Goal: Find specific page/section: Find specific page/section

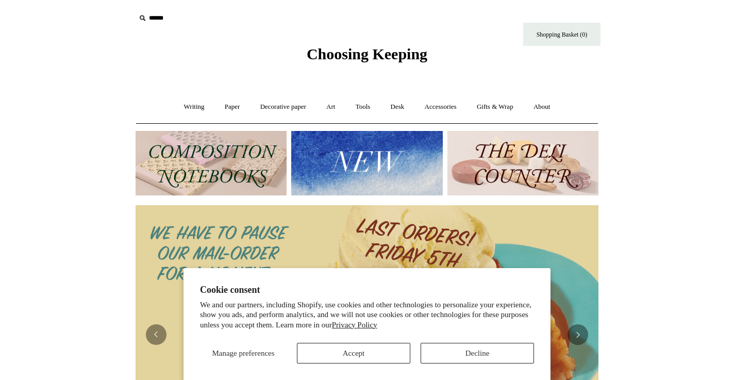
click at [166, 14] on input "text" at bounding box center [199, 18] width 127 height 19
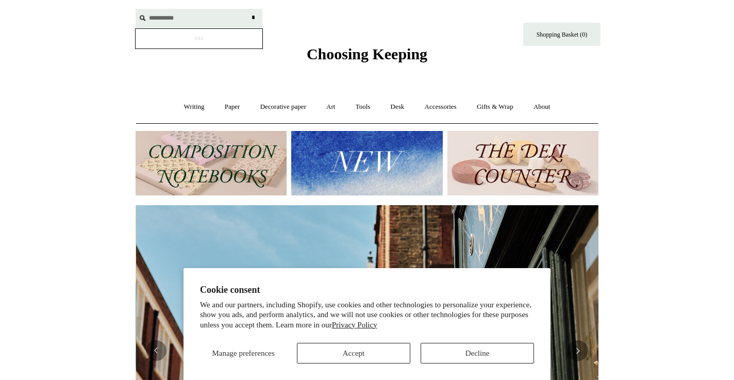
scroll to position [0, 463]
type input "**********"
click at [248, 9] on input "*" at bounding box center [253, 18] width 10 height 18
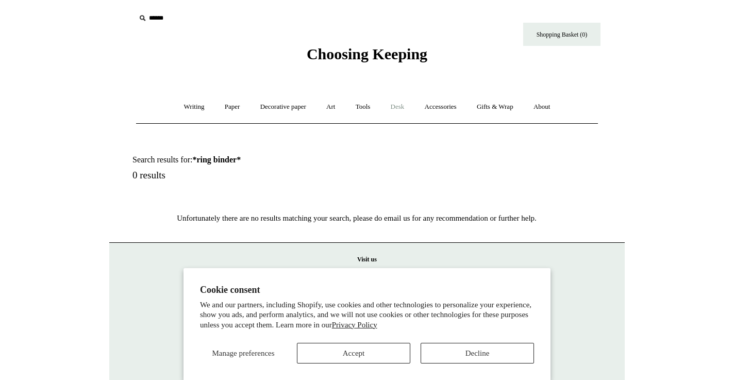
click at [392, 109] on link "Desk +" at bounding box center [398, 106] width 32 height 27
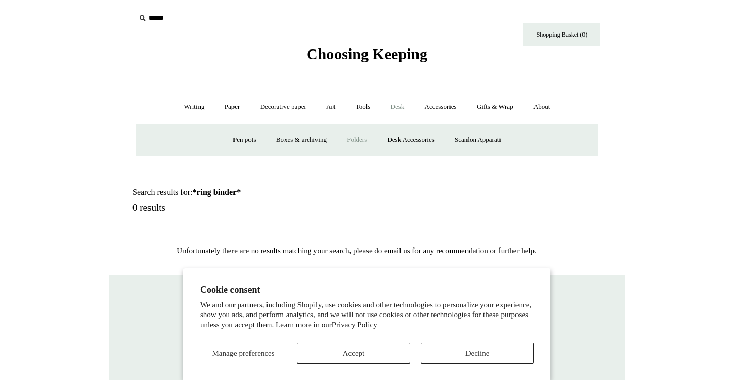
click at [357, 138] on link "Folders" at bounding box center [357, 139] width 39 height 27
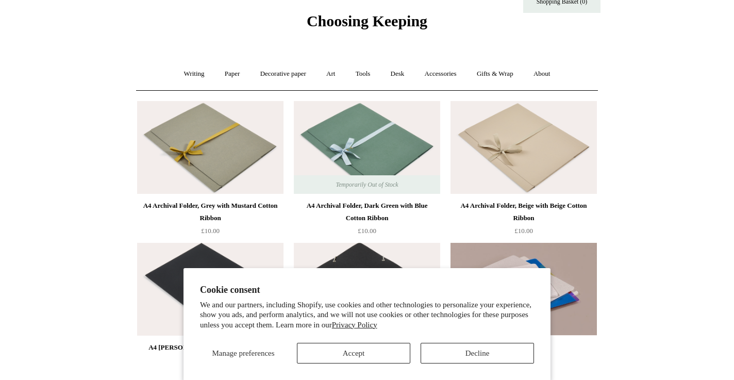
scroll to position [34, 0]
